Goal: Task Accomplishment & Management: Manage account settings

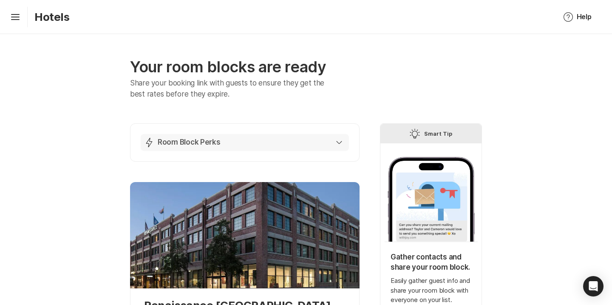
click at [251, 147] on button "Lightning Bolt Room Block Perks" at bounding box center [245, 142] width 208 height 17
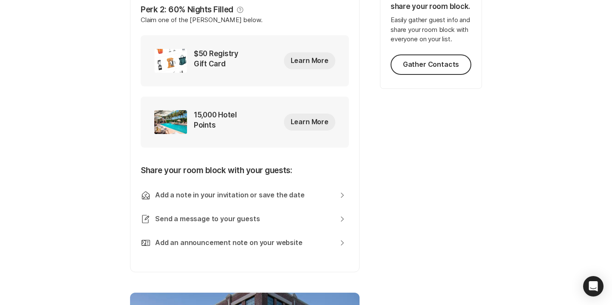
scroll to position [330, 0]
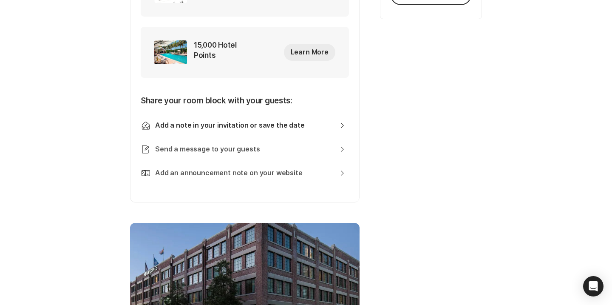
click at [249, 126] on link "Add a note in your invitation or save the date Chevron Right Square" at bounding box center [250, 125] width 190 height 9
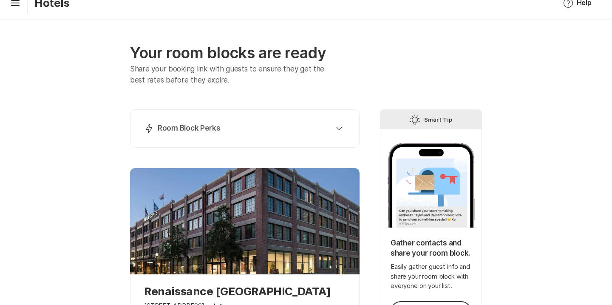
scroll to position [15, 0]
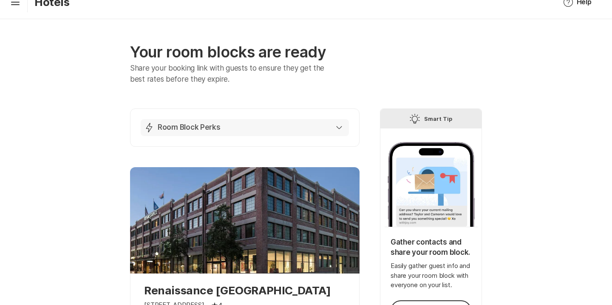
click at [238, 131] on div "Lightning Bolt Room Block Perks" at bounding box center [243, 127] width 198 height 10
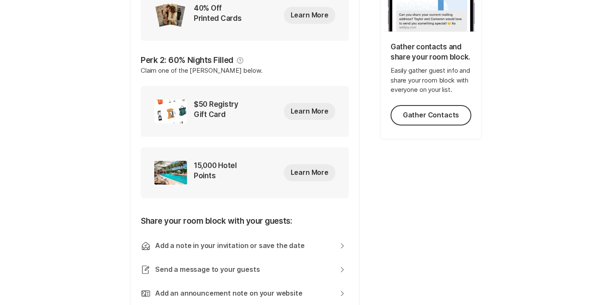
scroll to position [221, 0]
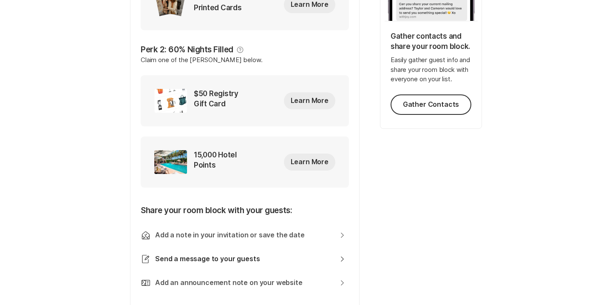
click at [224, 261] on link "Send a message to your guests Chevron Right Square" at bounding box center [250, 258] width 190 height 9
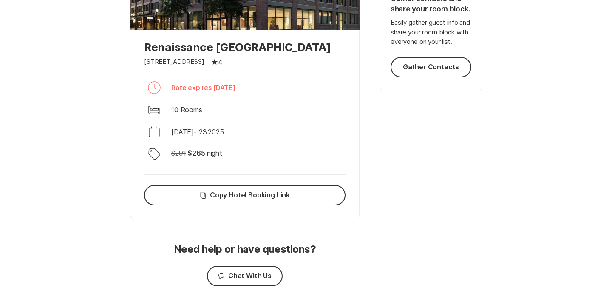
scroll to position [297, 0]
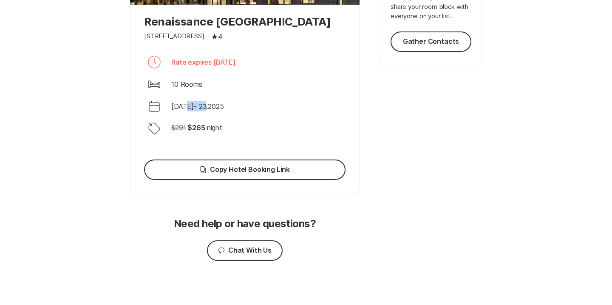
drag, startPoint x: 187, startPoint y: 106, endPoint x: 207, endPoint y: 108, distance: 20.6
click at [207, 108] on p "[DATE] - [DATE]" at bounding box center [197, 106] width 53 height 10
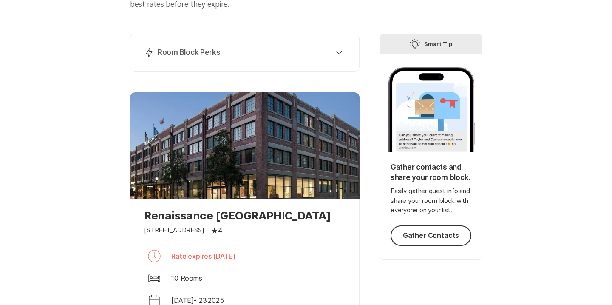
scroll to position [0, 0]
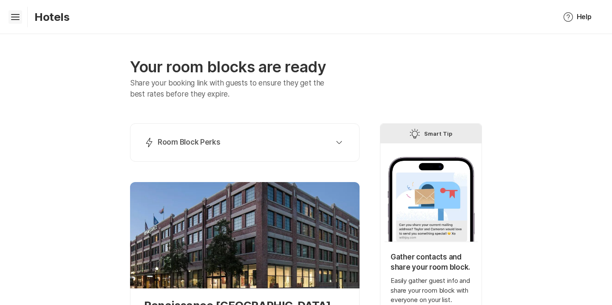
click at [12, 17] on icon "Hamburger" at bounding box center [16, 17] width 14 height 14
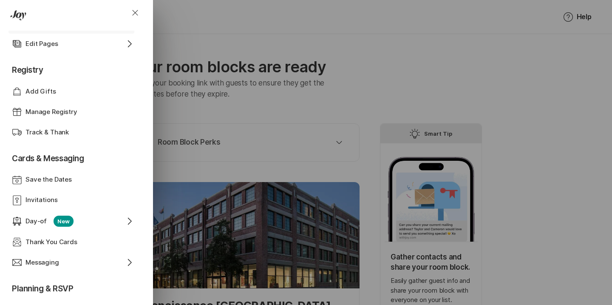
scroll to position [47, 0]
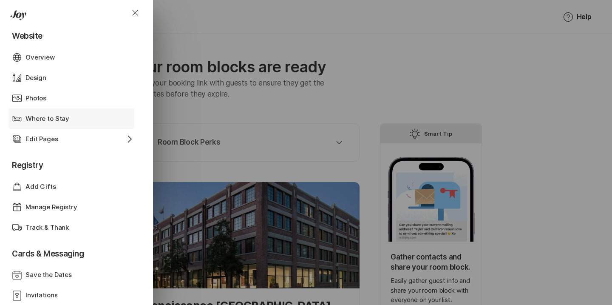
click at [66, 125] on div "Bed Where to Stay" at bounding box center [73, 118] width 122 height 20
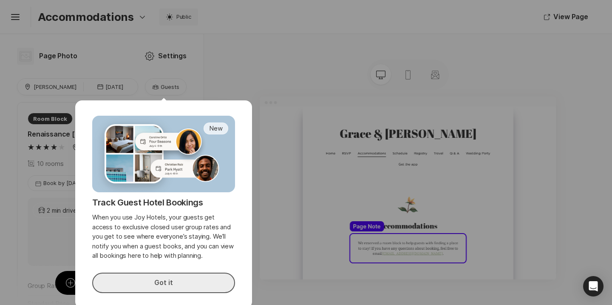
click at [213, 285] on button "Got it" at bounding box center [163, 282] width 143 height 20
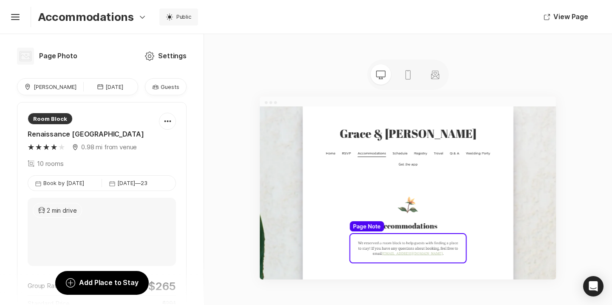
click at [152, 84] on icon "Guests" at bounding box center [155, 86] width 7 height 7
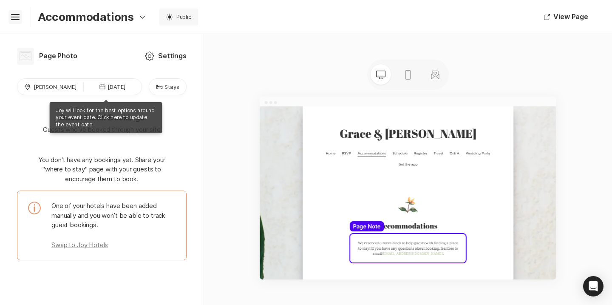
click at [20, 20] on icon "Hamburger" at bounding box center [16, 17] width 14 height 14
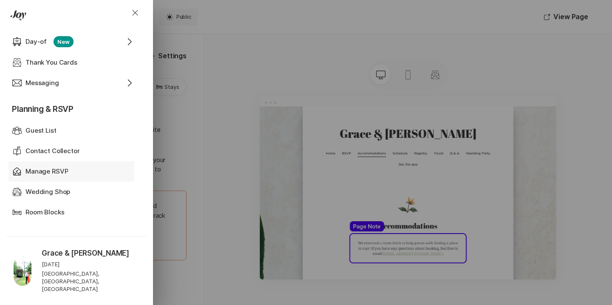
scroll to position [320, 0]
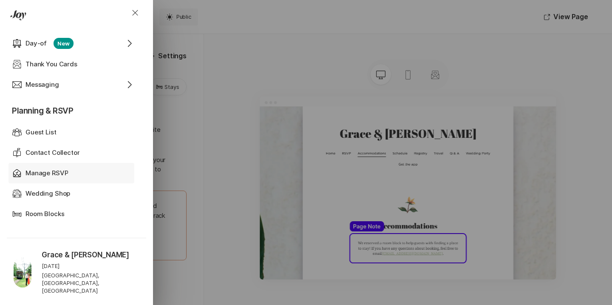
click at [70, 174] on div "Manage RSVP" at bounding box center [72, 173] width 92 height 10
